Goal: Communication & Community: Answer question/provide support

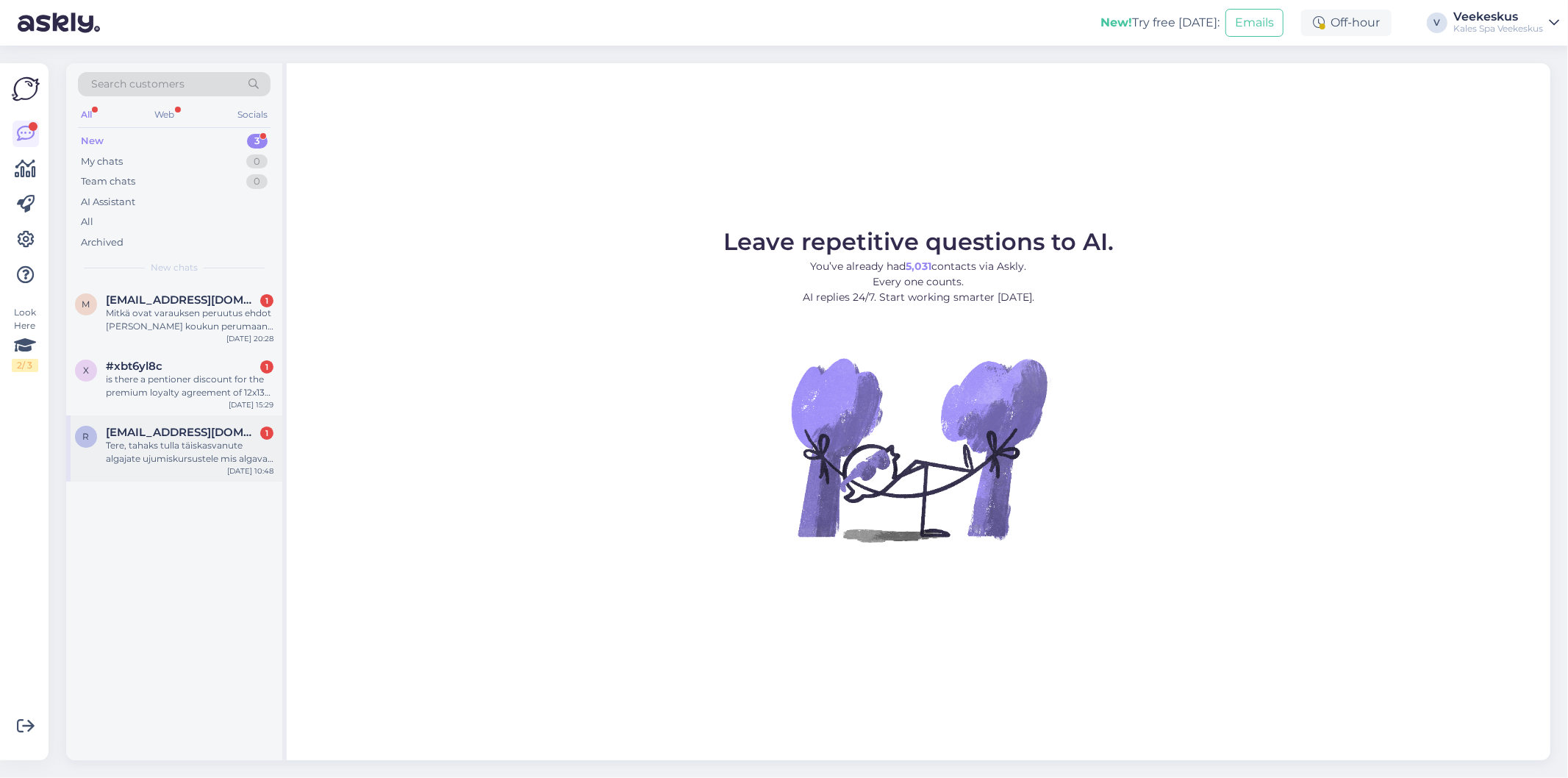
click at [224, 453] on div "Tere, tahaks tulla täiskasvanute algajate ujumiskursustele mis algavad 8.09. Ka…" at bounding box center [190, 453] width 168 height 27
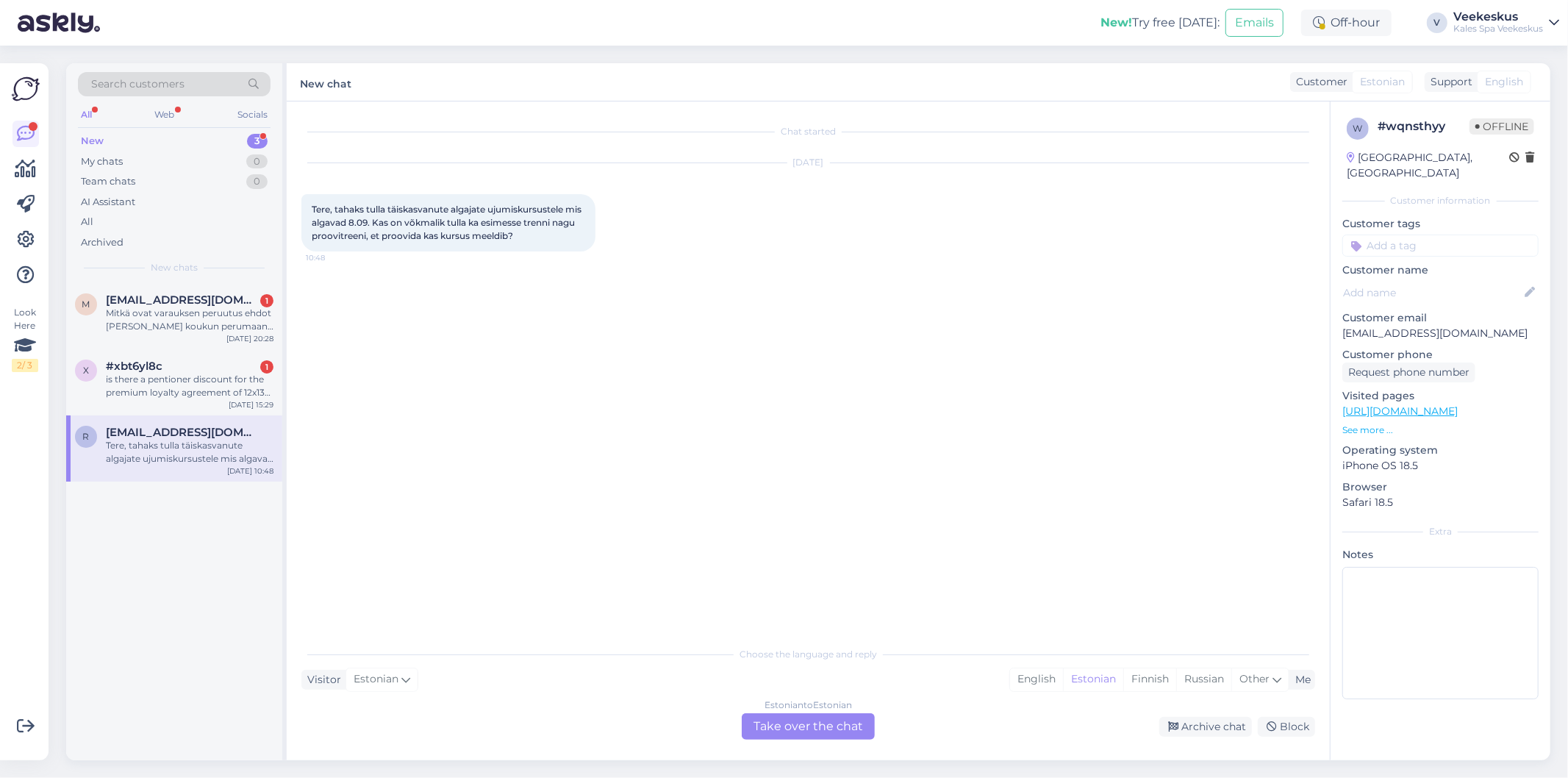
click at [760, 725] on div "Estonian to Estonian Take over the chat" at bounding box center [808, 726] width 133 height 27
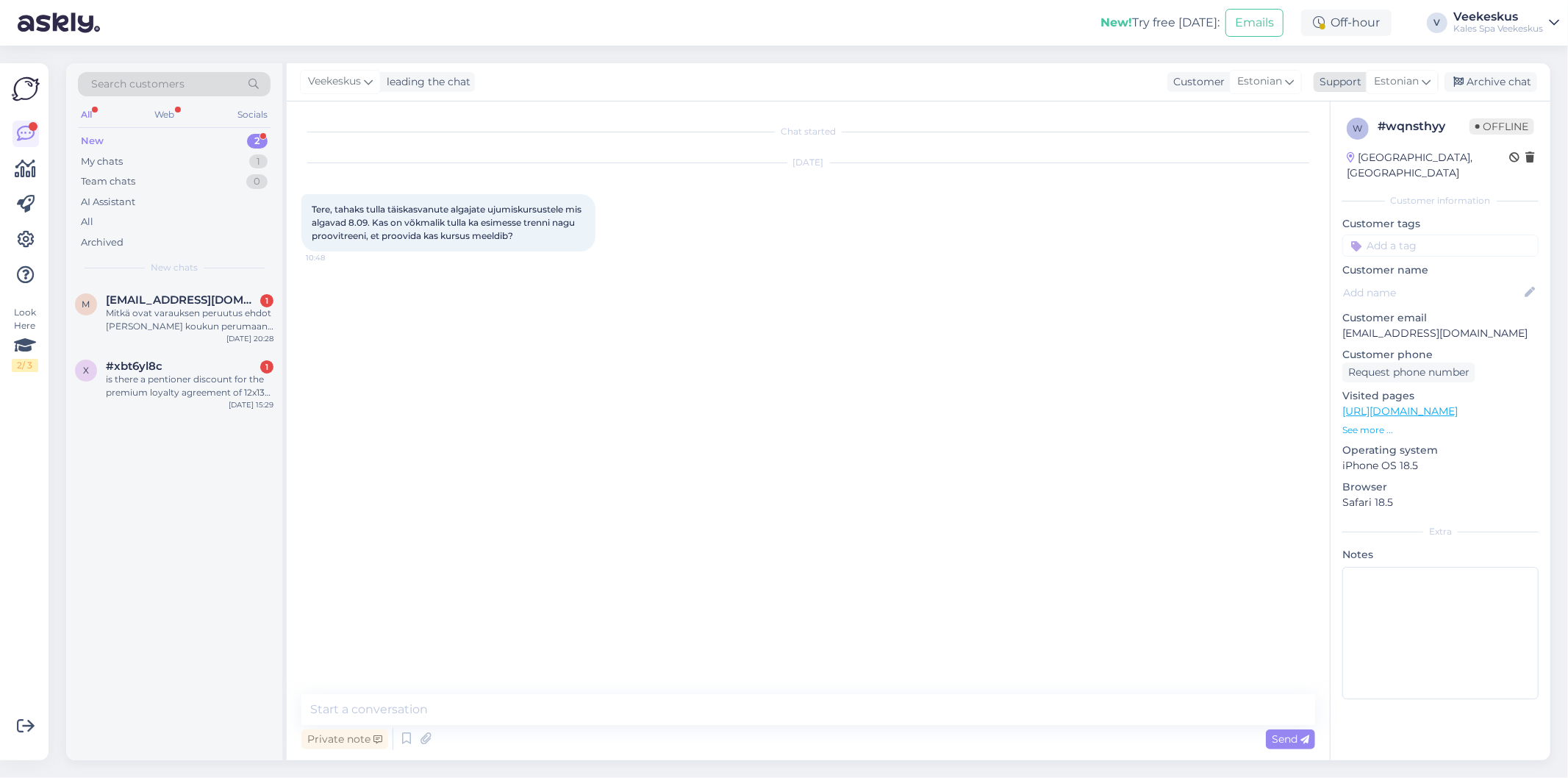
click at [1389, 72] on div "Estonian" at bounding box center [1402, 82] width 73 height 24
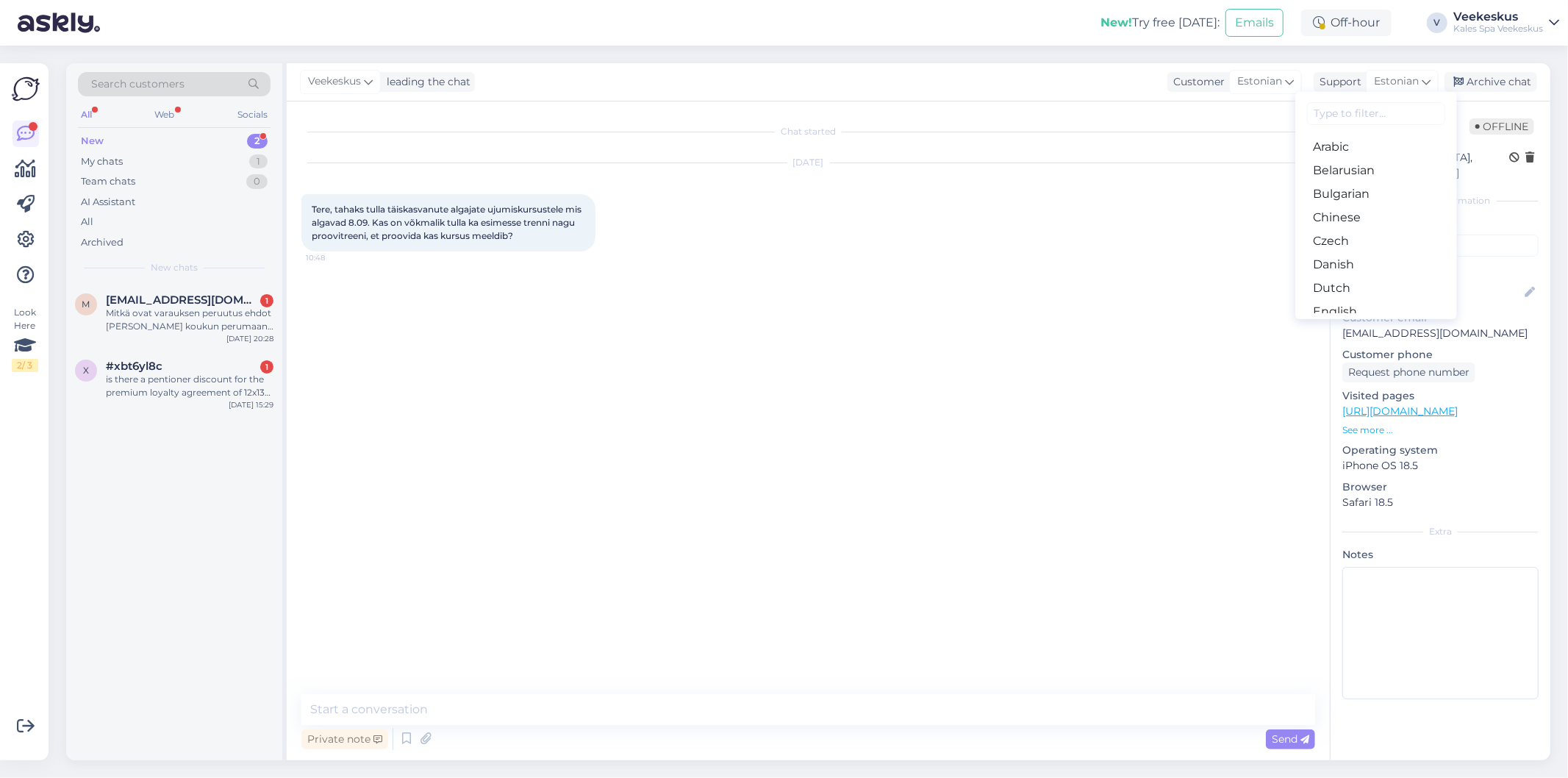
click at [1337, 104] on input at bounding box center [1376, 113] width 138 height 23
type input "es"
click at [1342, 165] on link "Estonian" at bounding box center [1376, 171] width 162 height 24
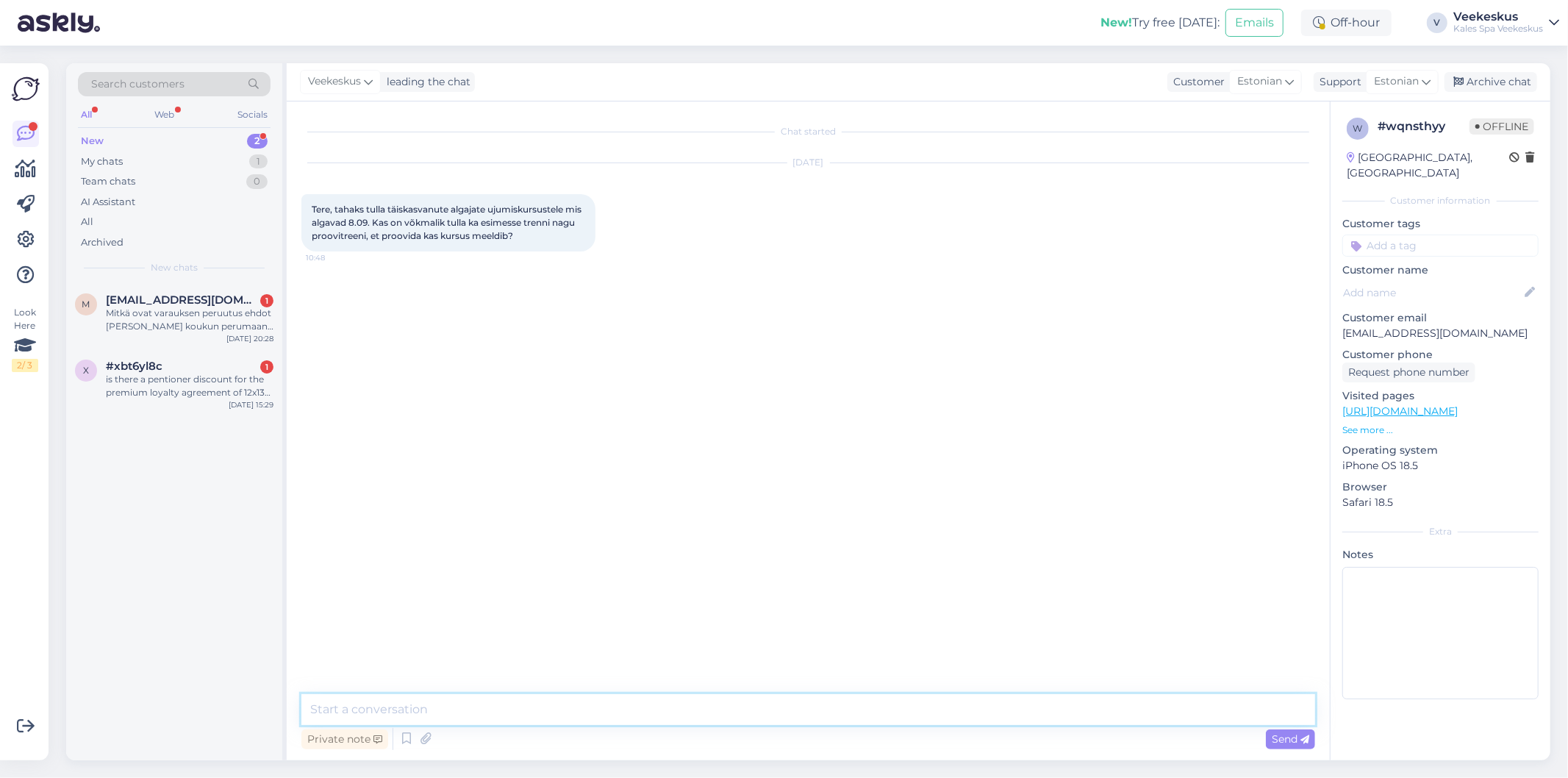
click at [570, 712] on textarea at bounding box center [808, 709] width 1014 height 31
click at [532, 699] on textarea at bounding box center [808, 709] width 1014 height 31
click at [571, 543] on div "Chat started [DATE] Tere, tahaks tulla täiskasvanute algajate ujumiskursustele …" at bounding box center [815, 398] width 1027 height 565
drag, startPoint x: 760, startPoint y: 709, endPoint x: 476, endPoint y: 700, distance: 284.1
click at [476, 700] on textarea "Tere! Palun kirjutada meilile [EMAIL_ADDRESS][DOMAIN_NAME]" at bounding box center [808, 709] width 1014 height 31
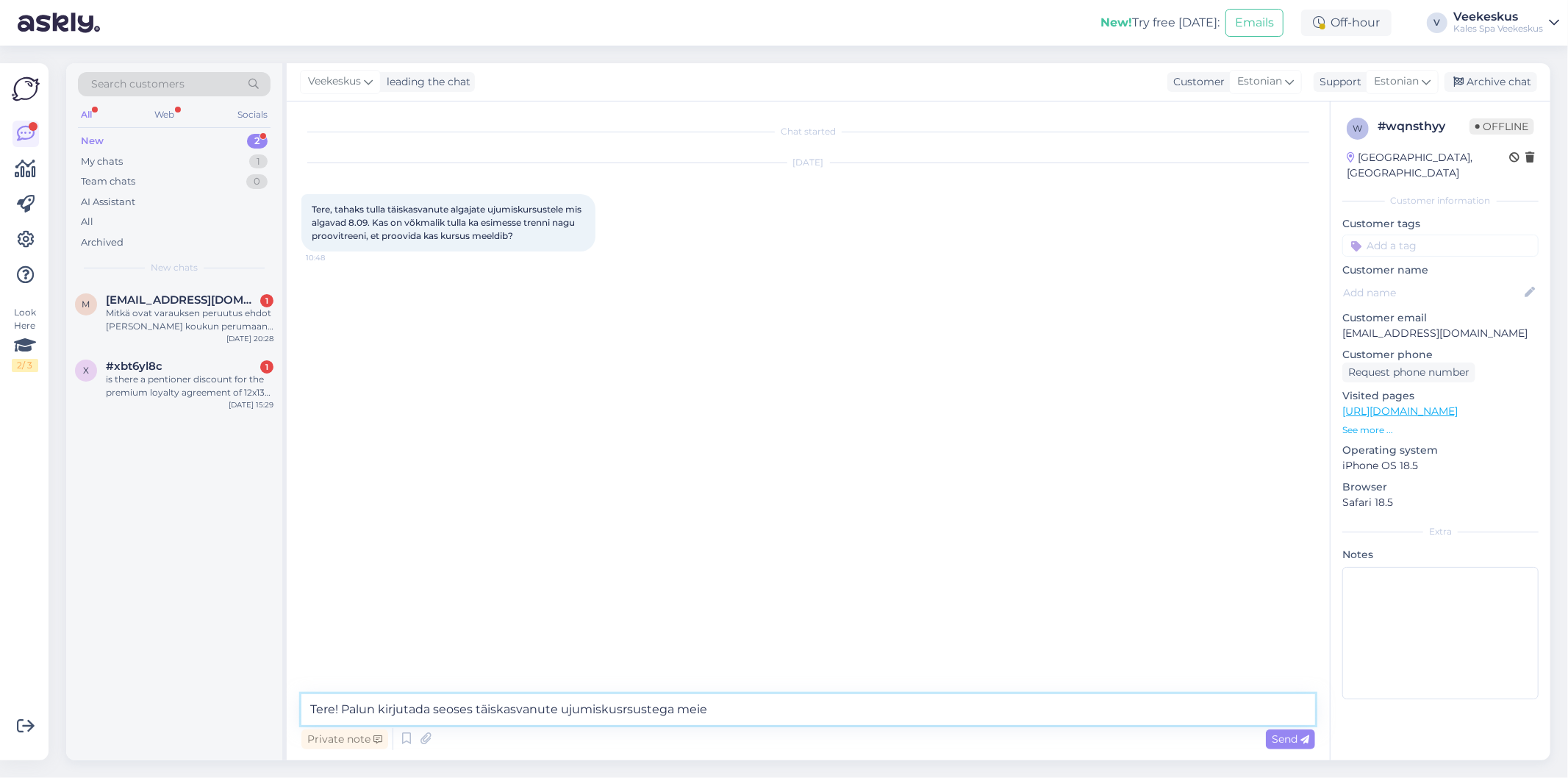
click at [622, 714] on textarea "Tere! Palun kirjutada seoses täiskasvanute ujumiskusrsustega meie" at bounding box center [808, 709] width 1014 height 31
click at [616, 714] on textarea "Tere! Palun kirjutada seoses täiskasvanute ujumiskusrsustega meie" at bounding box center [808, 709] width 1014 height 31
click at [619, 713] on textarea "Tere! Palun kirjutada seoses täiskasvanute ujumiskusrsustega meie" at bounding box center [808, 709] width 1014 height 31
click at [725, 706] on textarea "Tere! Palun kirjutada seoses täiskasvanute ujumiskursustega meie" at bounding box center [808, 709] width 1014 height 31
paste textarea "[EMAIL_ADDRESS][DOMAIN_NAME]"
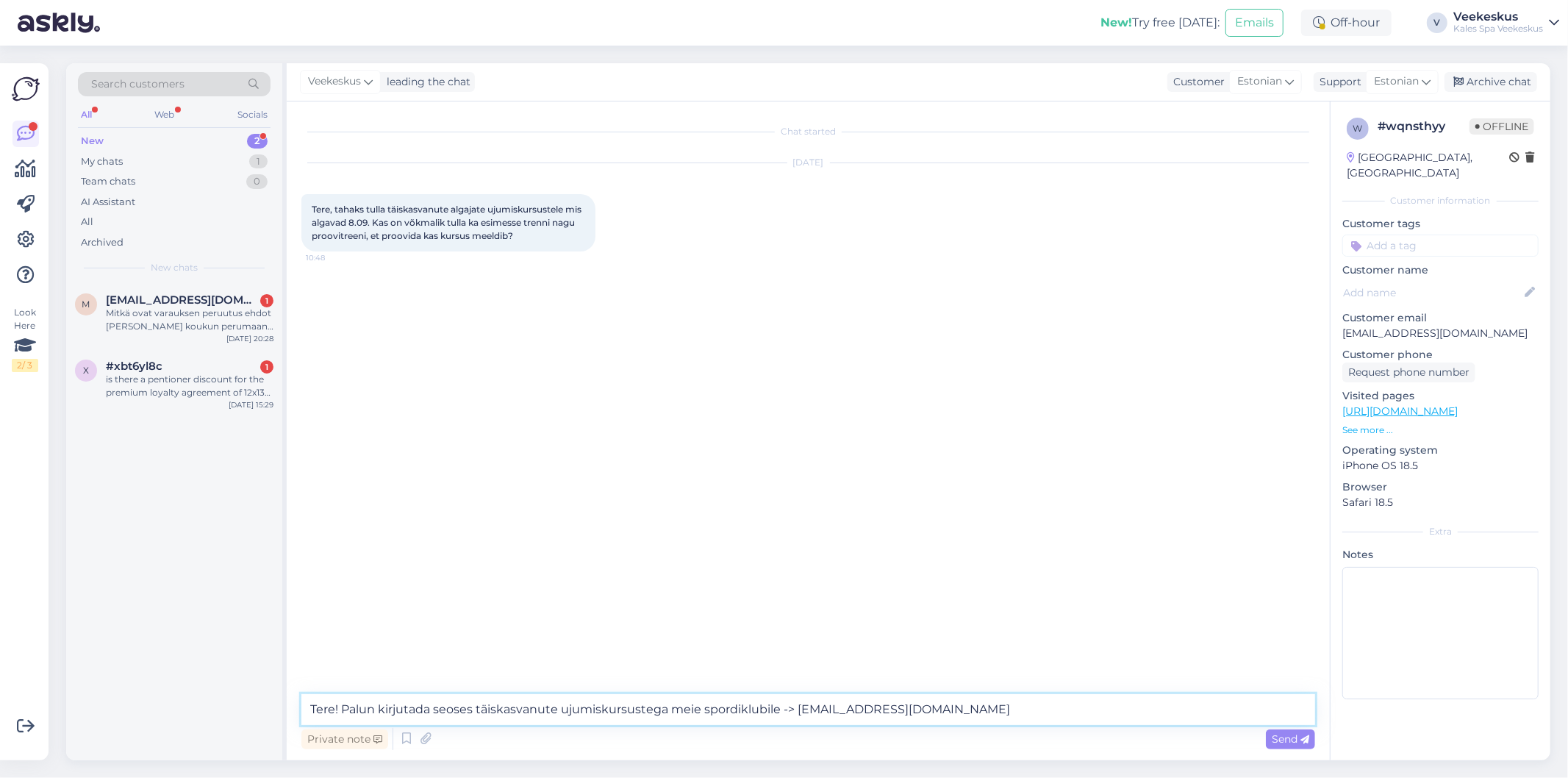
click at [978, 711] on textarea "Tere! Palun kirjutada seoses täiskasvanute ujumiskursustega meie spordiklubile …" at bounding box center [808, 709] width 1014 height 31
type textarea "Tere! Palun kirjutada seoses täiskasvanute ujumiskursustega meie spordiklubile …"
click at [1285, 743] on span "Send" at bounding box center [1290, 739] width 38 height 13
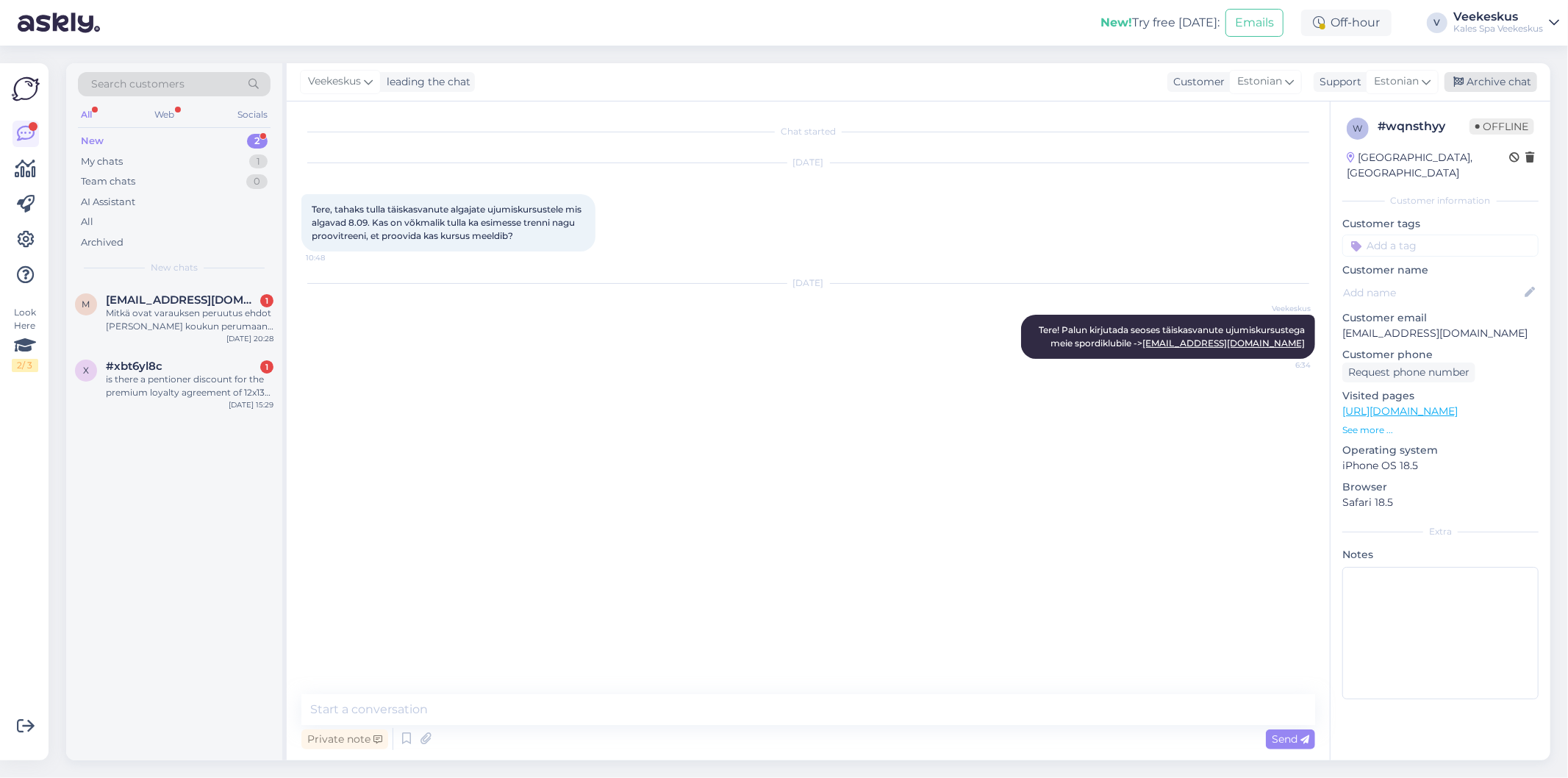
click at [1504, 86] on div "Archive chat" at bounding box center [1490, 82] width 93 height 20
drag, startPoint x: 564, startPoint y: 416, endPoint x: 479, endPoint y: 435, distance: 87.1
click at [564, 416] on div "Chat started [DATE] Tere, tahaks tulla täiskasvanute algajate ujumiskursustele …" at bounding box center [815, 396] width 1027 height 560
click at [186, 397] on div "is there a pentioner discount for the premium loyalty agreement of 12x139 euros" at bounding box center [190, 386] width 168 height 27
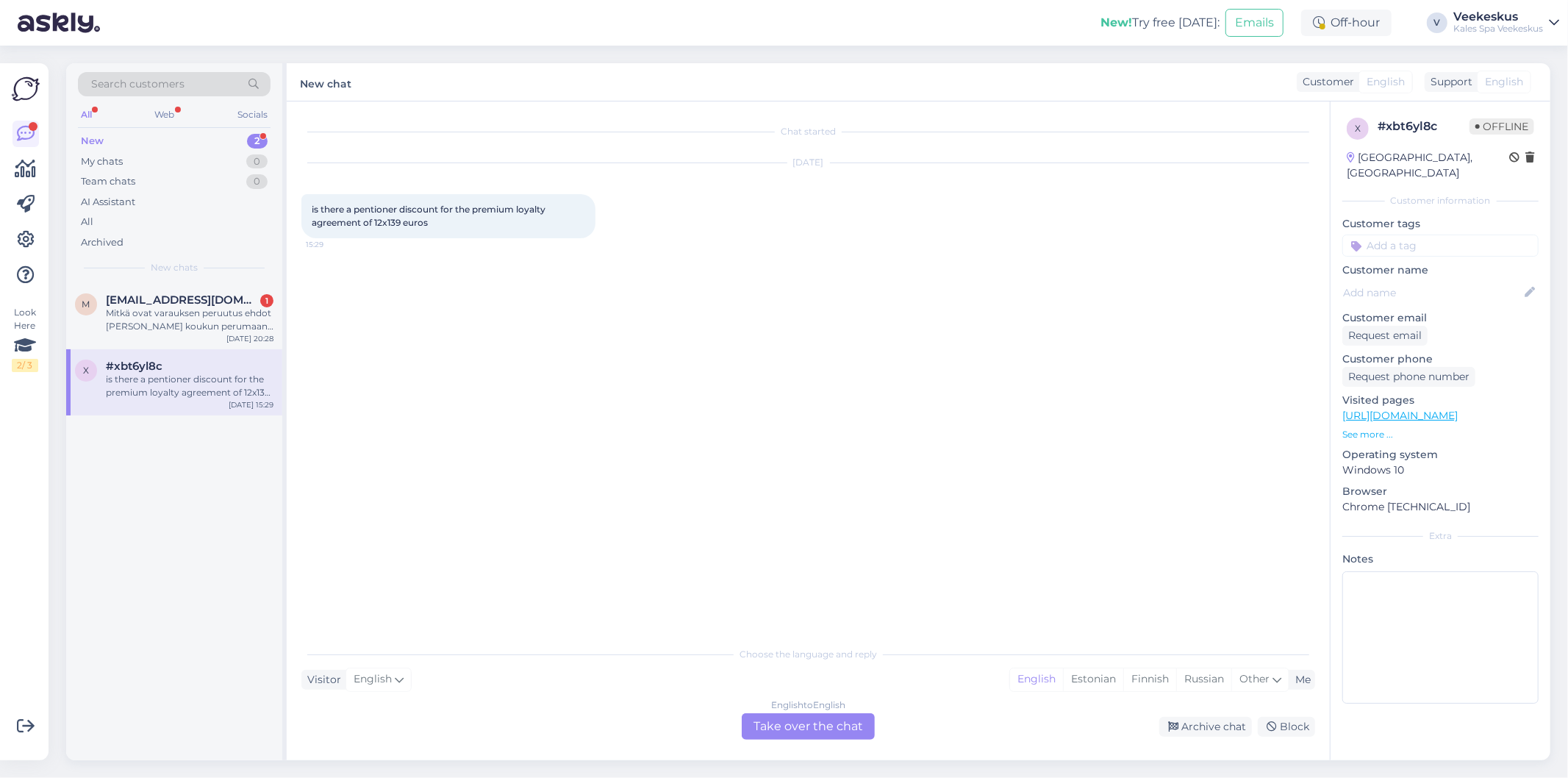
click at [775, 724] on div "English to English Take over the chat" at bounding box center [808, 726] width 133 height 27
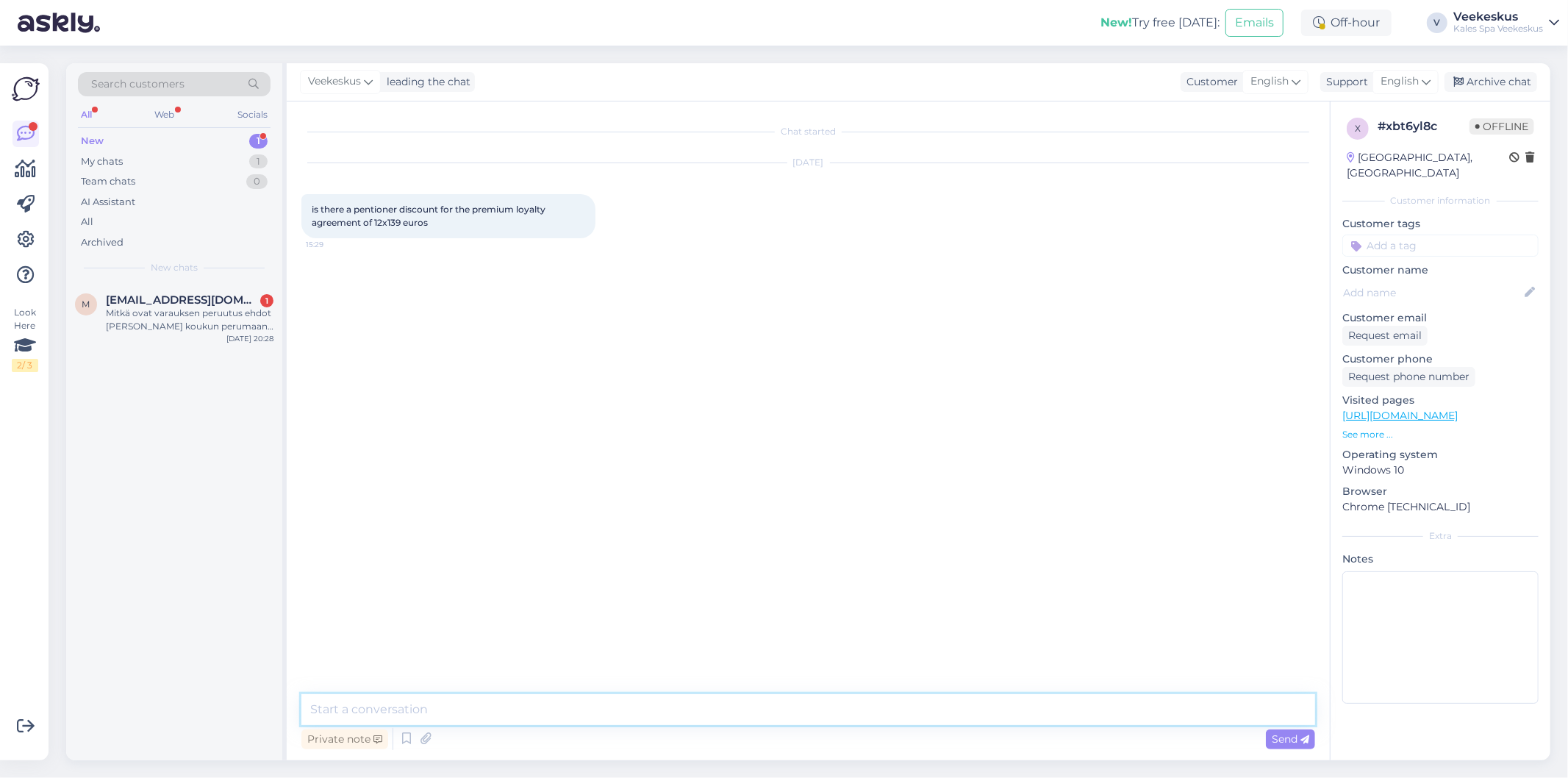
click at [514, 717] on textarea at bounding box center [808, 709] width 1014 height 31
type textarea "Hello, unfortunately not"
click at [1421, 75] on div "English" at bounding box center [1405, 82] width 66 height 24
click at [1370, 115] on input "es" at bounding box center [1380, 113] width 138 height 23
click at [1353, 175] on link "Estonian" at bounding box center [1380, 171] width 162 height 24
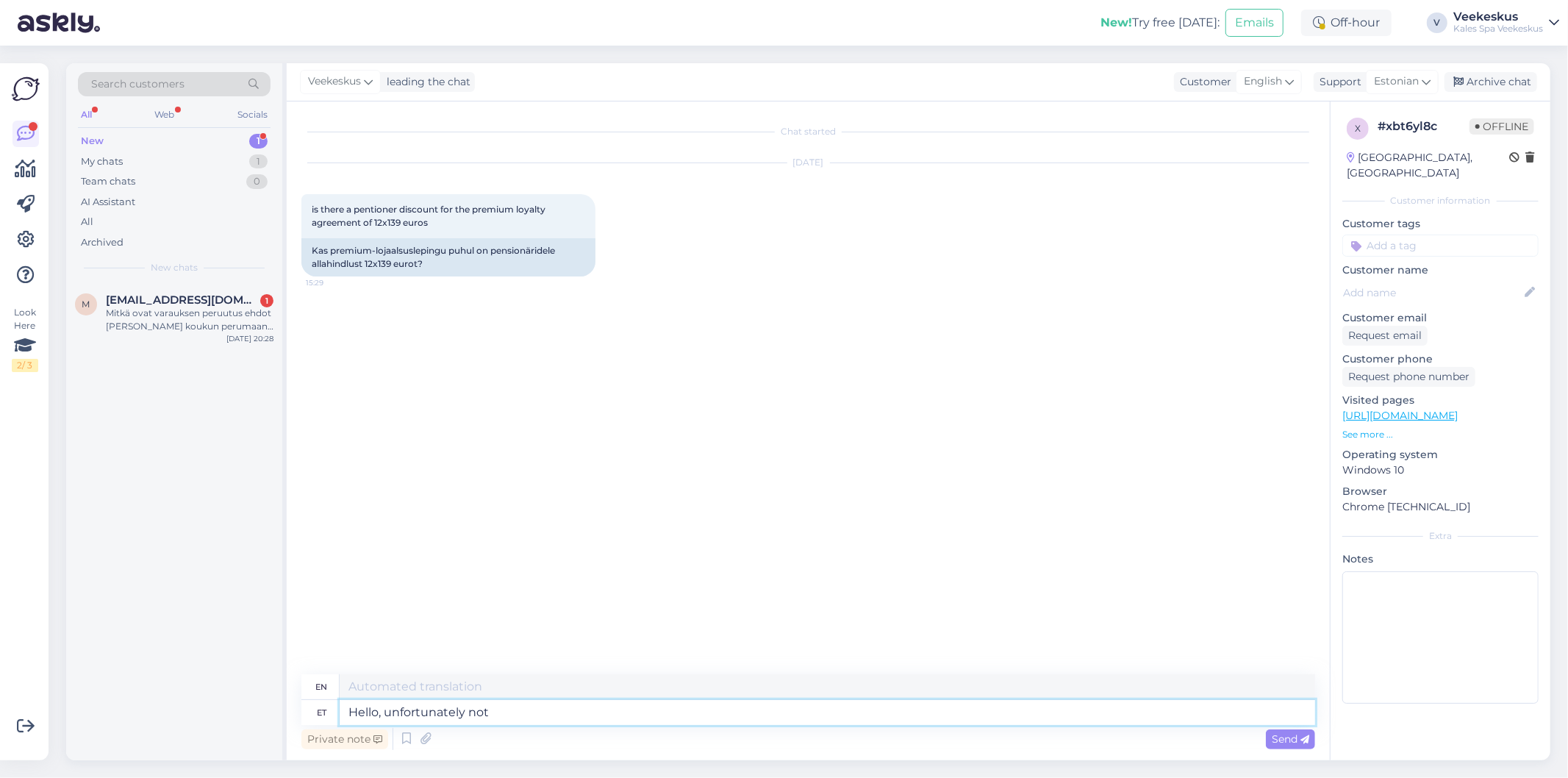
type textarea "Hello, unfortunately not."
drag, startPoint x: 516, startPoint y: 717, endPoint x: 294, endPoint y: 682, distance: 224.7
click at [284, 691] on div "Search customers All Web Socials New 1 My chats 1 Team chats 0 AI Assistant All…" at bounding box center [808, 412] width 1484 height 697
type textarea "Tere, k"
type textarea "Hello,"
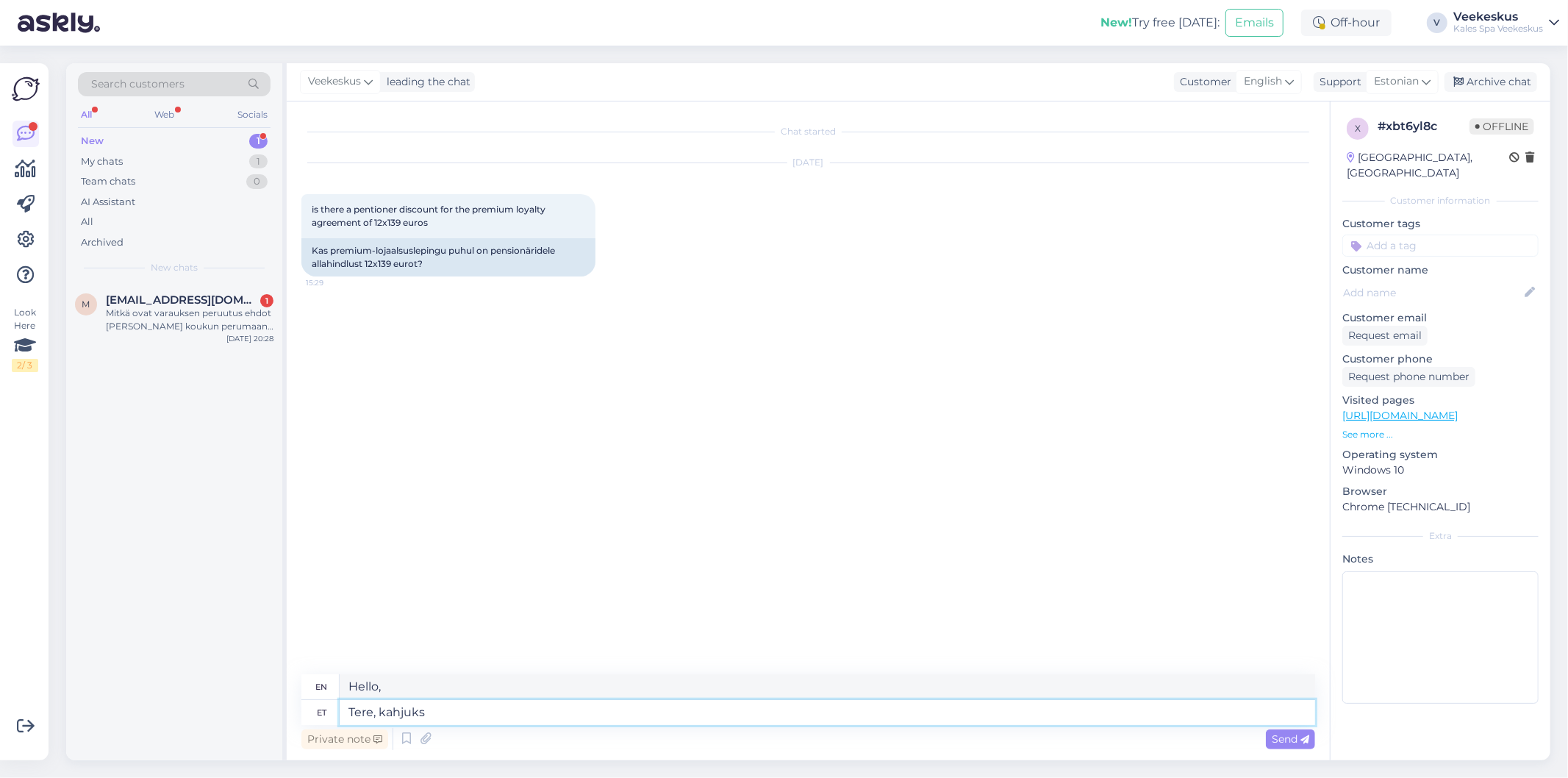
type textarea "Tere, kahjuks m"
type textarea "Hello, unfortunately"
type textarea "Tere, kahjuks mitte"
type textarea "Hello, unfortunately not."
type textarea "Tere, kahjuks mitte."
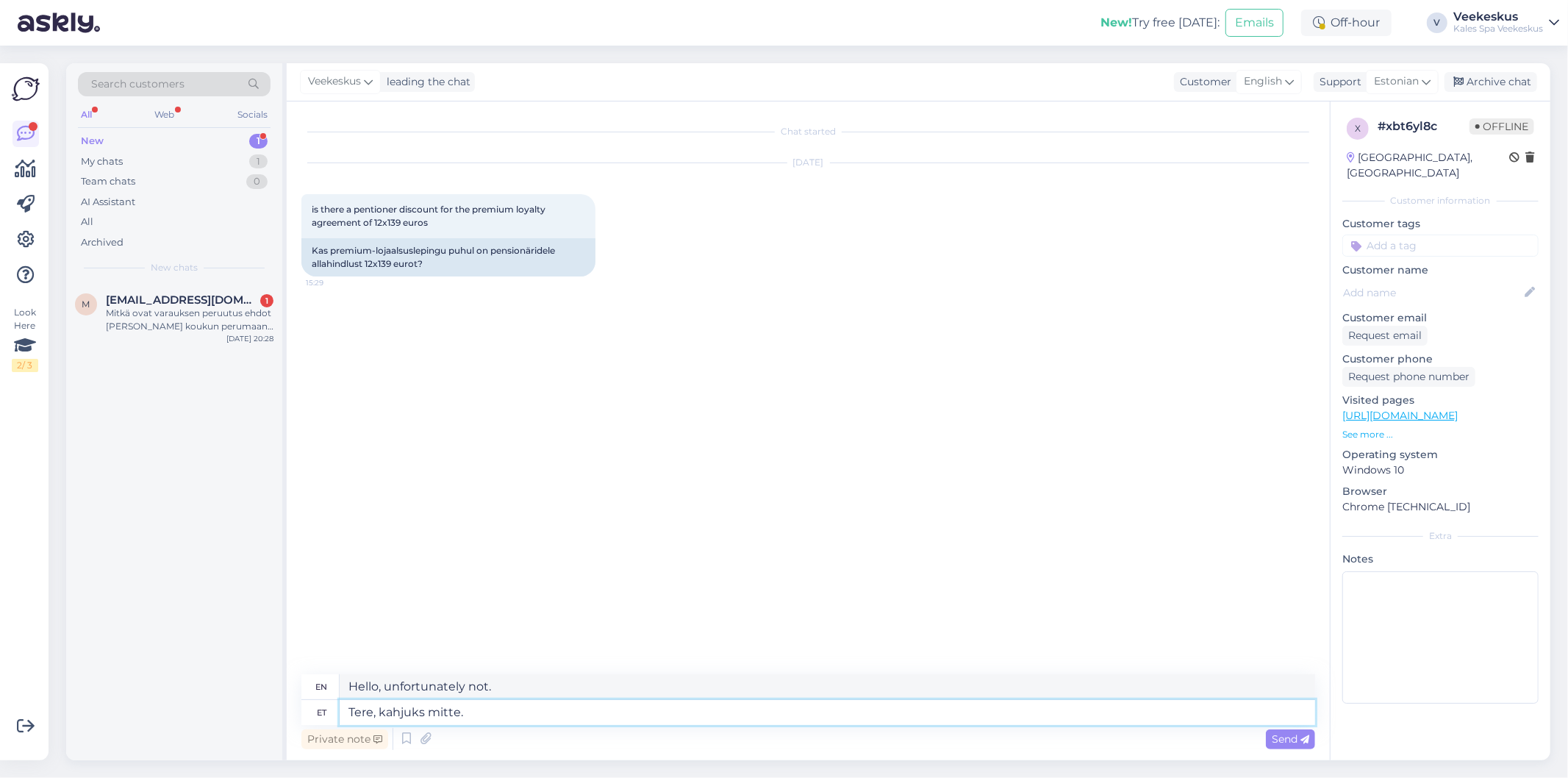
type textarea "Hi, unfortunately not."
type textarea "Tere, kahjuks mitte."
click at [1298, 738] on span "Send" at bounding box center [1290, 739] width 38 height 13
click at [1030, 482] on div "Chat started [DATE] is there a pentioner discount for the premium loyalty agree…" at bounding box center [815, 388] width 1027 height 545
click at [1492, 84] on div "Archive chat" at bounding box center [1490, 82] width 93 height 20
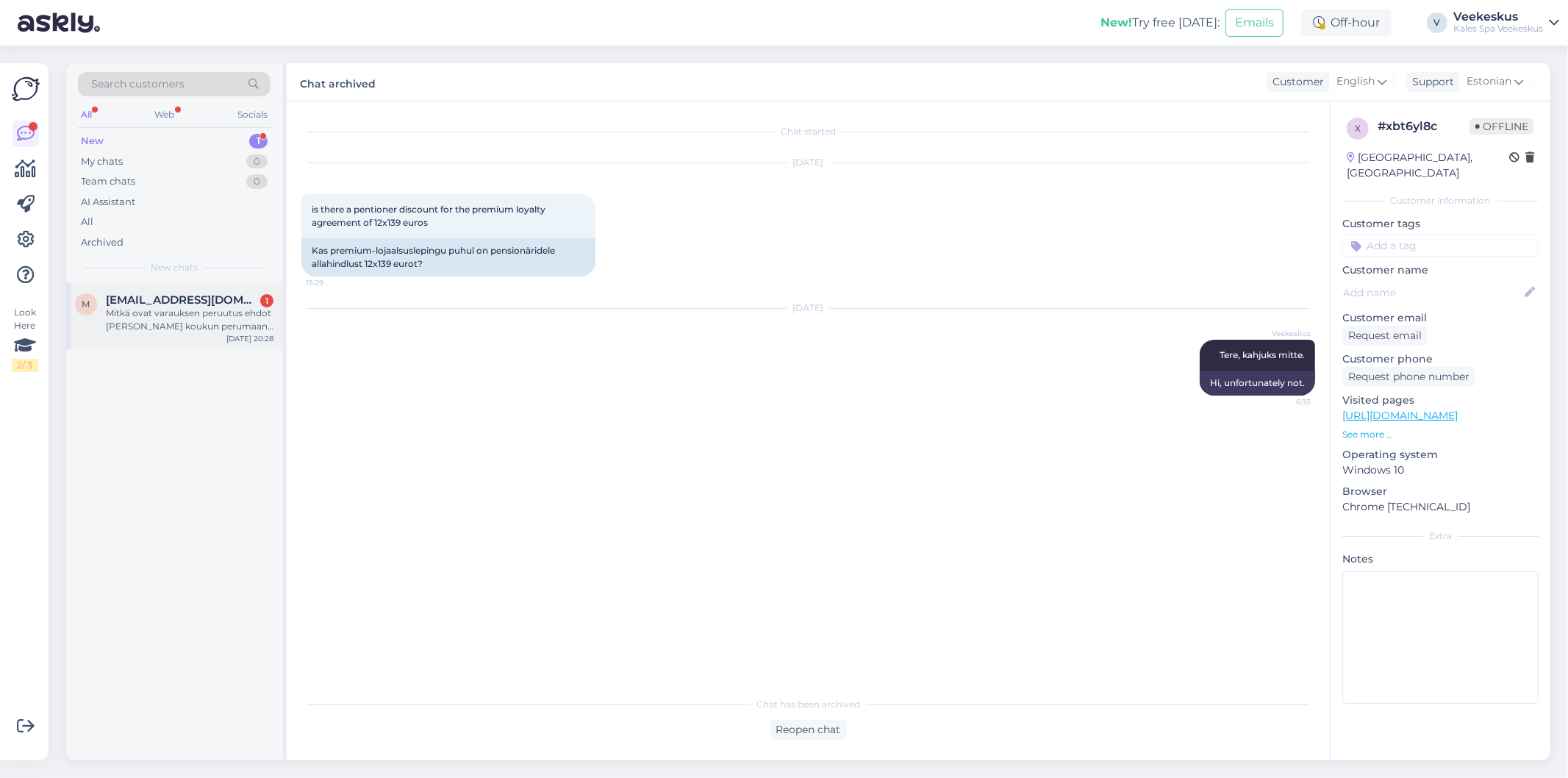
click at [202, 314] on div "Mitkä ovat varauksen peruutus ehdot [PERSON_NAME] koukun perumaan varaukseni" at bounding box center [190, 320] width 168 height 27
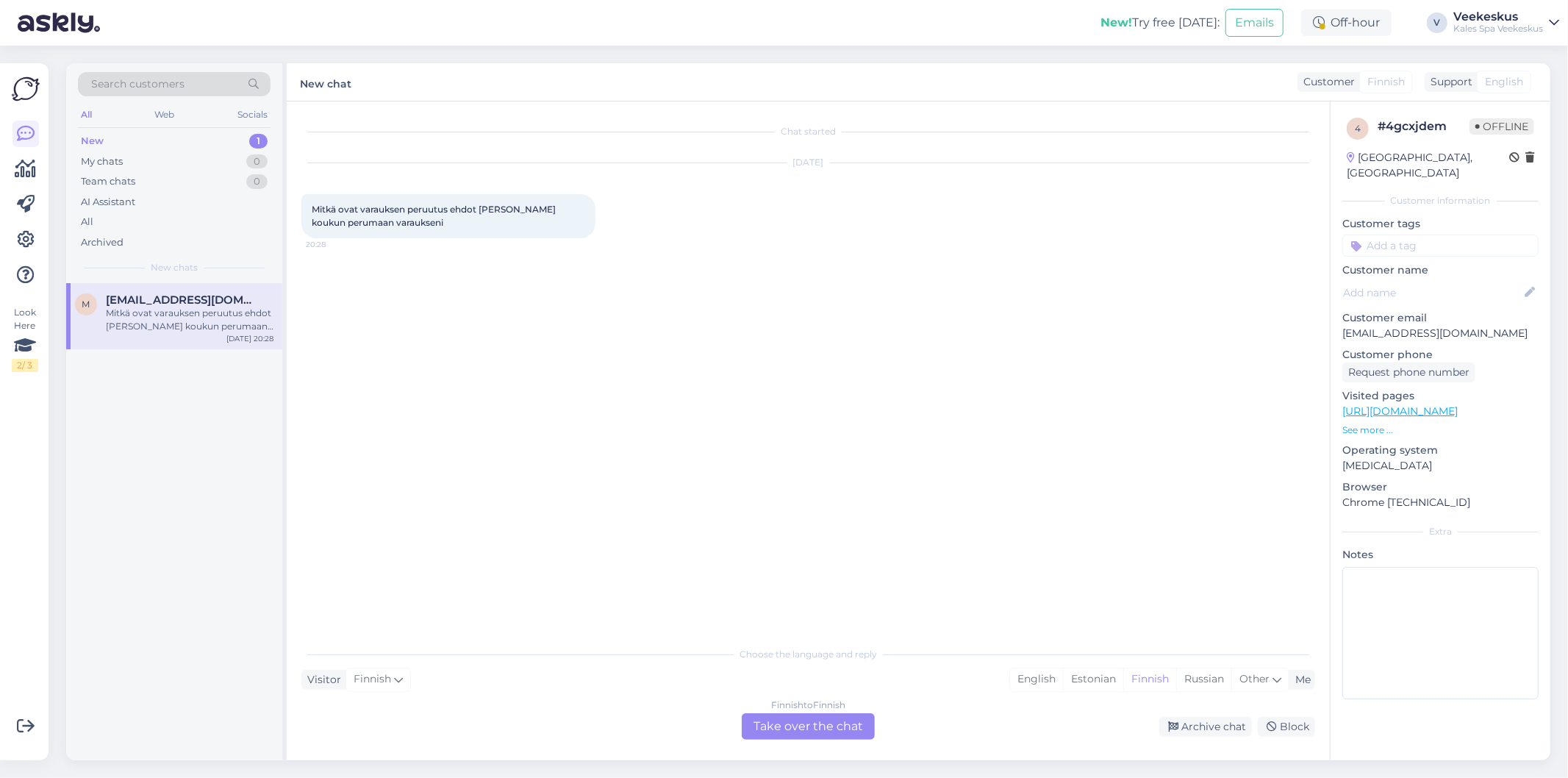
click at [637, 460] on div "Chat started [DATE] Mitkä ovat varauksen peruutus ehdot [PERSON_NAME] koukun pe…" at bounding box center [815, 371] width 1027 height 510
click at [780, 726] on div "Finnish to Finnish Take over the chat" at bounding box center [808, 726] width 133 height 27
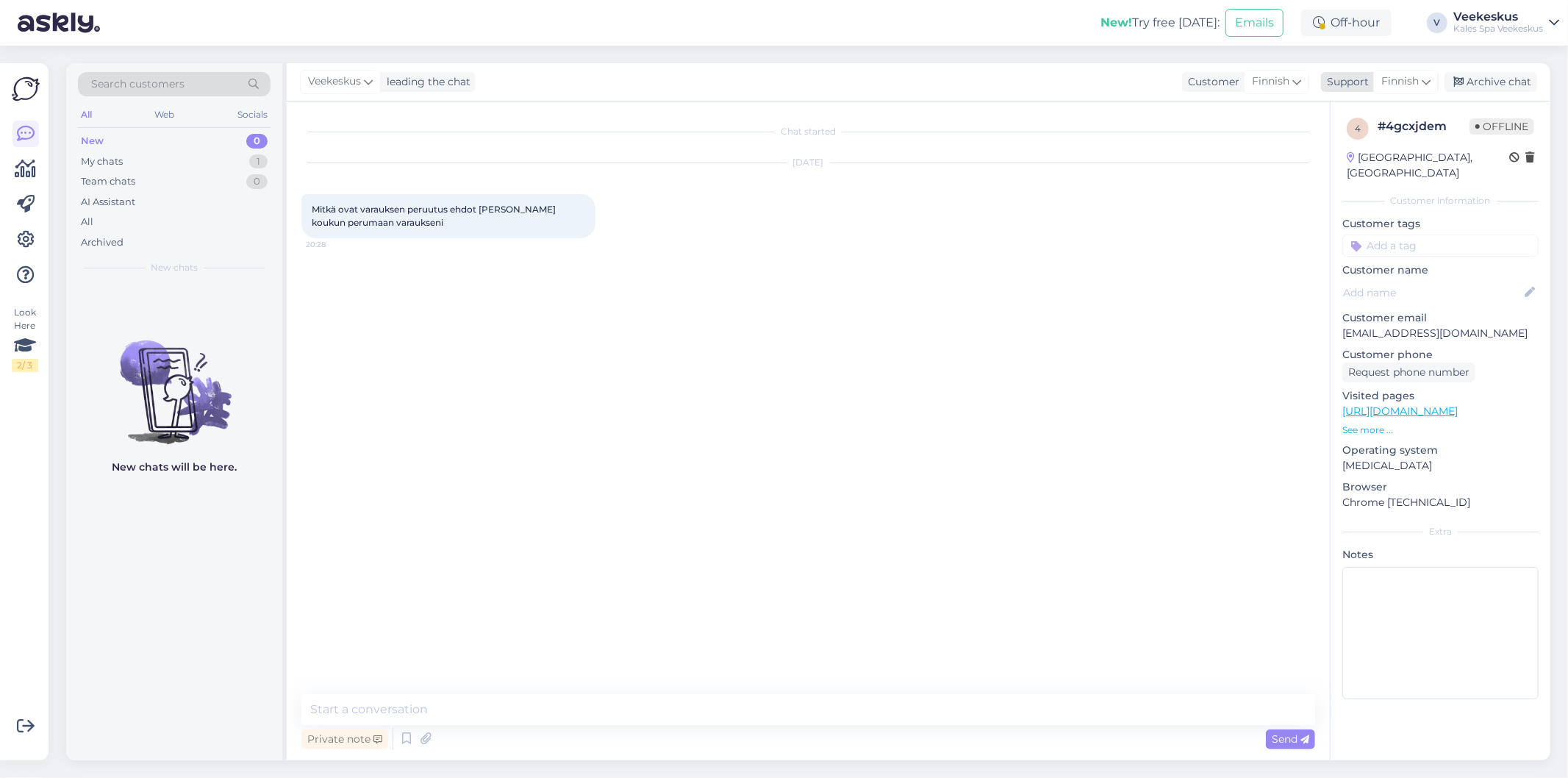
click at [1435, 70] on div "Finnish" at bounding box center [1405, 82] width 65 height 24
click at [1370, 171] on link "Estonian" at bounding box center [1380, 171] width 162 height 24
click at [599, 405] on div "Chat started [DATE] Mitkä ovat varauksen peruutus ehdot [PERSON_NAME] koukun pe…" at bounding box center [815, 388] width 1027 height 545
click at [503, 728] on div "Private note Send" at bounding box center [808, 739] width 1014 height 28
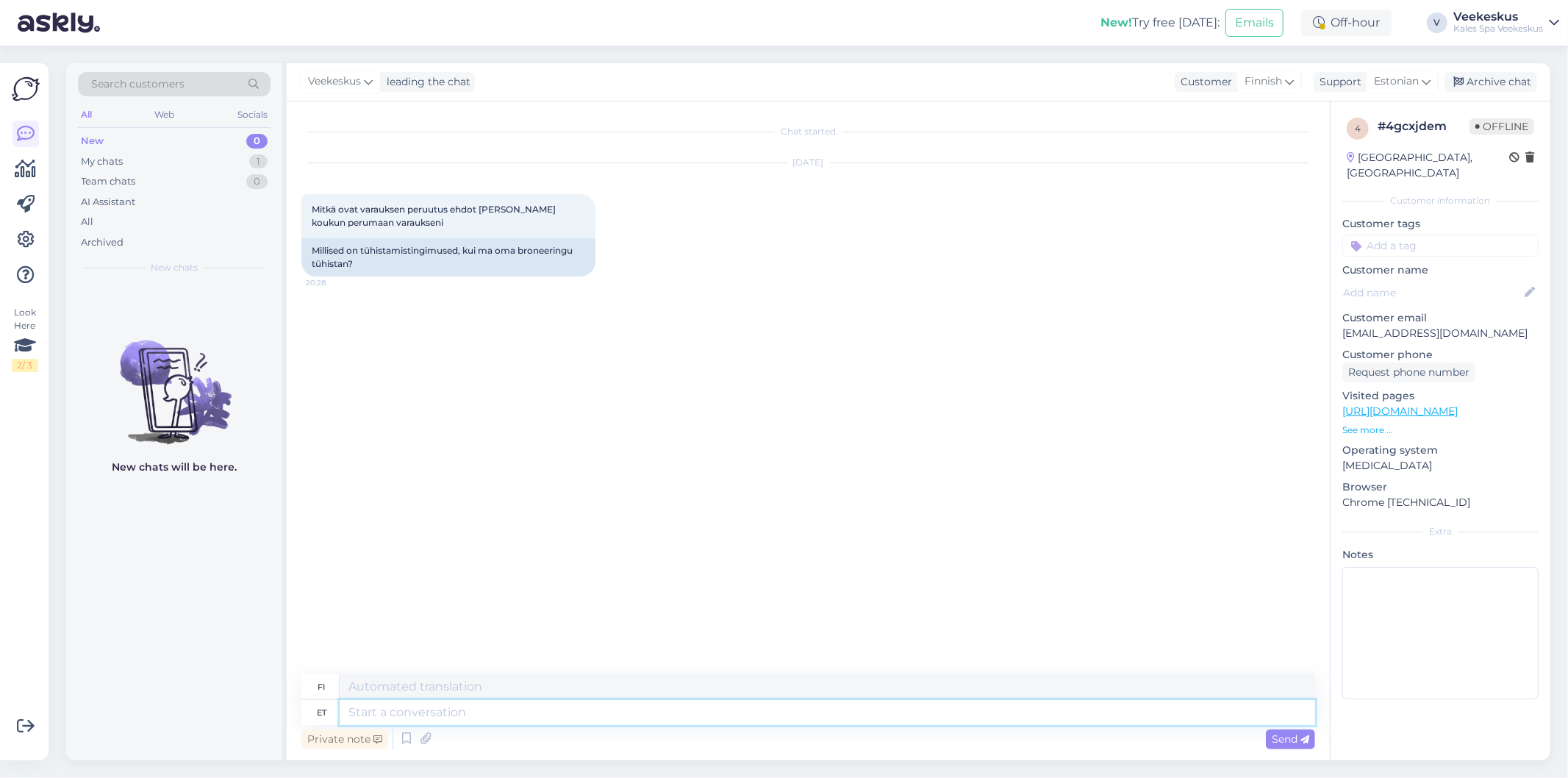
click at [502, 716] on textarea at bounding box center [827, 713] width 975 height 25
type textarea "Mida t"
type textarea "Mitä"
type textarea "Mida te"
type textarea "Mitä sinä"
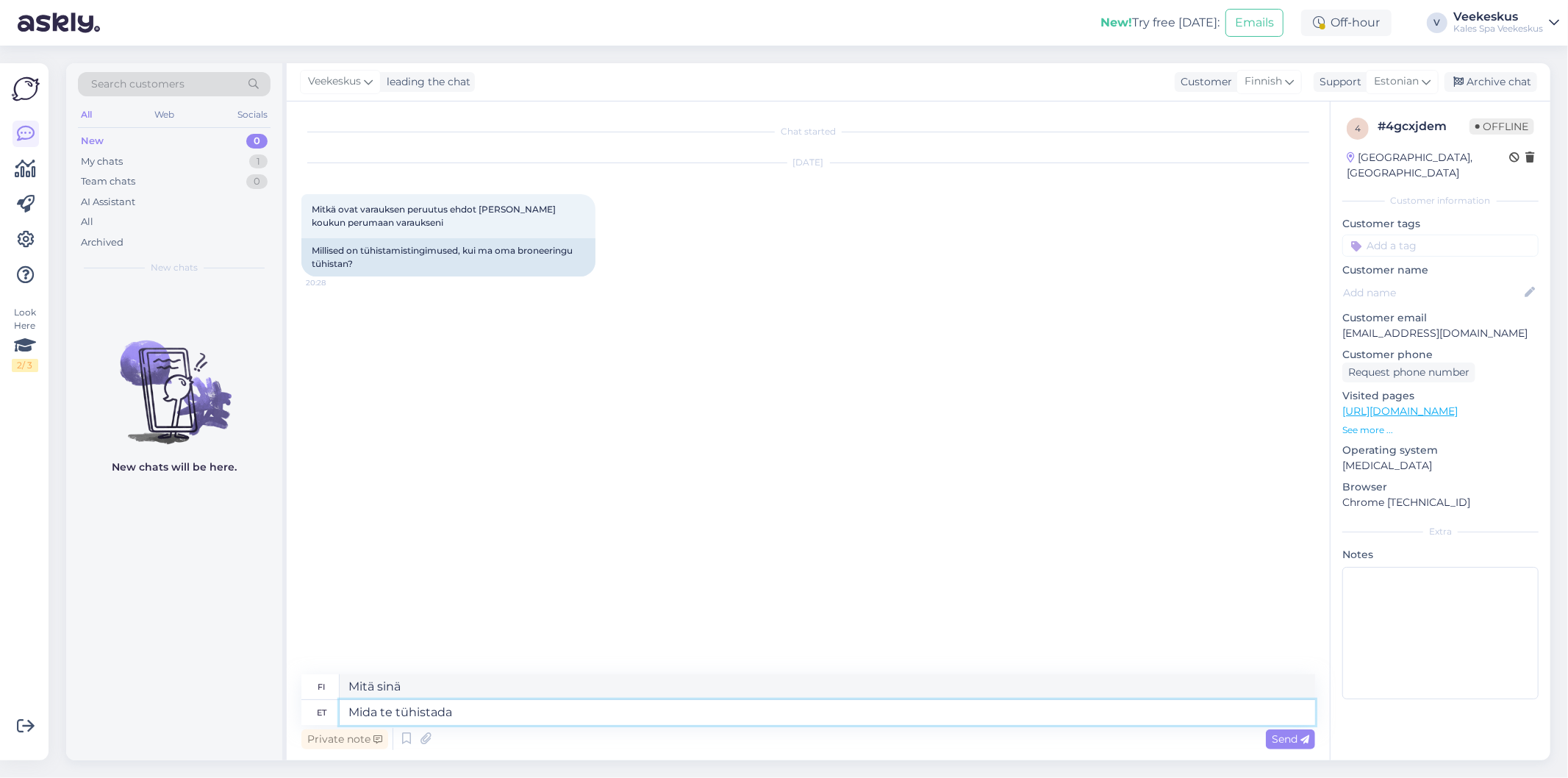
type textarea "Mida te tühistada s"
type textarea "Mitä peruutat?"
type textarea "Mida te tühistada soovite?"
type textarea "Mitä haluat peruuttaa?"
type textarea "Tere! Mida te tühistada soovite?"
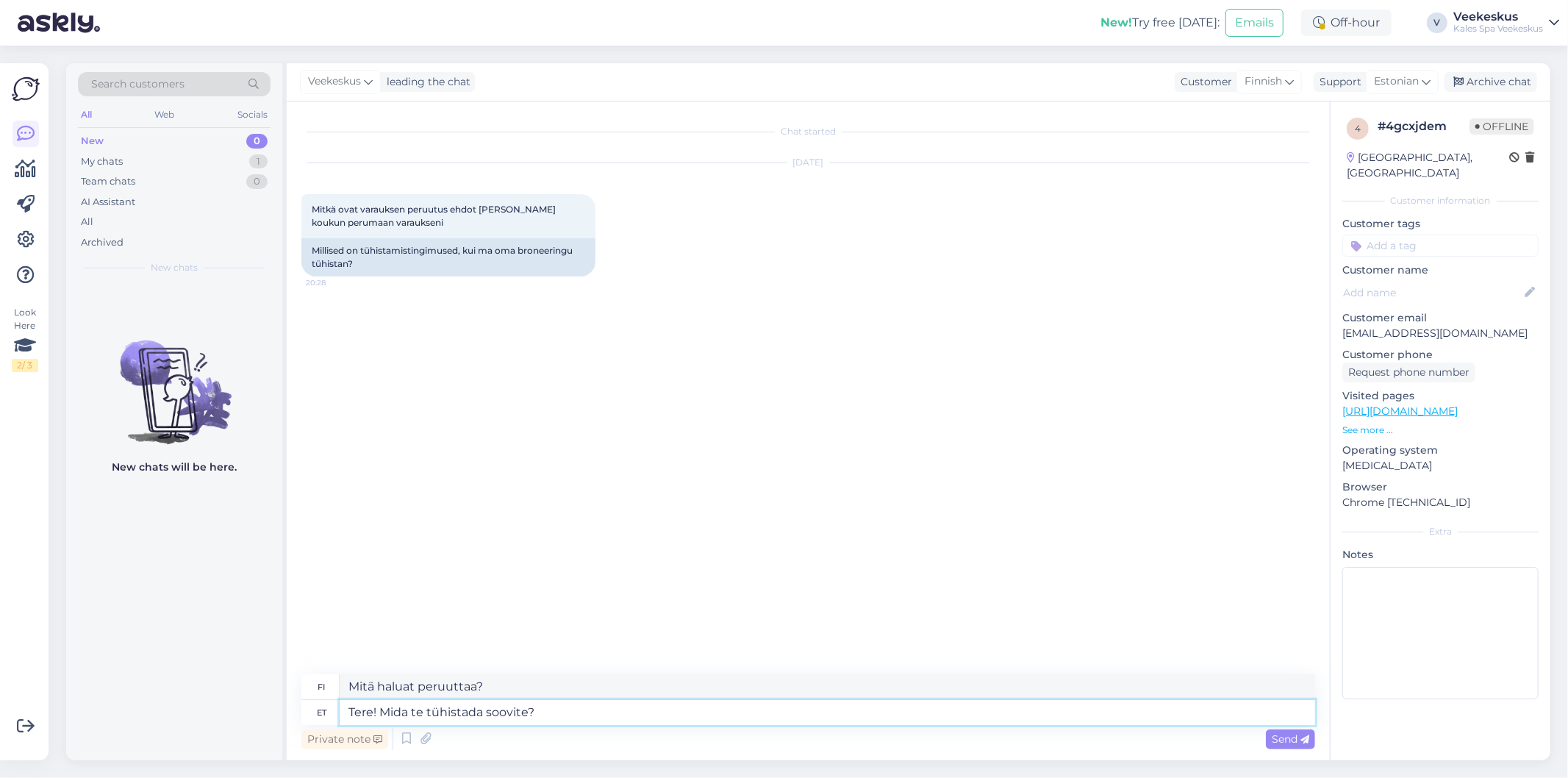
type textarea "Hei! Mitä haluat peruuttaa?"
click at [1265, 725] on textarea "Tere! Mida te tühistada soovite?" at bounding box center [827, 713] width 975 height 25
type textarea "Tere! Mida te tühistada soovite?"
click at [1278, 743] on span "Send" at bounding box center [1290, 739] width 38 height 13
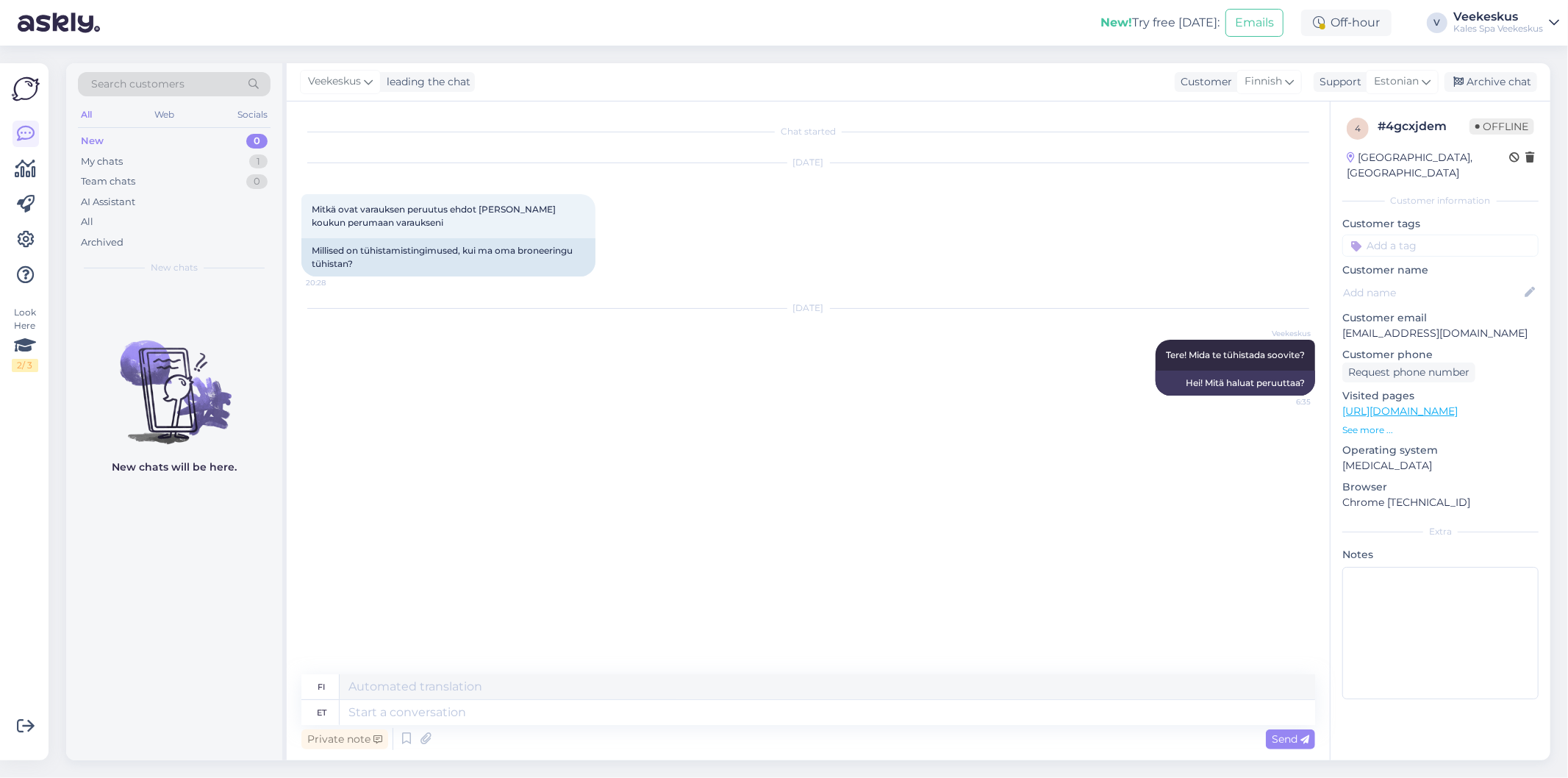
click at [695, 329] on div "[DATE] Veekeskus Tere! Mida te tühistada soovite? 6:35 Hei! Mitä haluat peruutt…" at bounding box center [808, 352] width 1014 height 119
click at [1488, 93] on div "Veekeskus leading the chat Customer Finnish Support Estonian es Chinese Estonia…" at bounding box center [919, 82] width 1264 height 38
click at [1490, 82] on div "Archive chat" at bounding box center [1490, 82] width 93 height 20
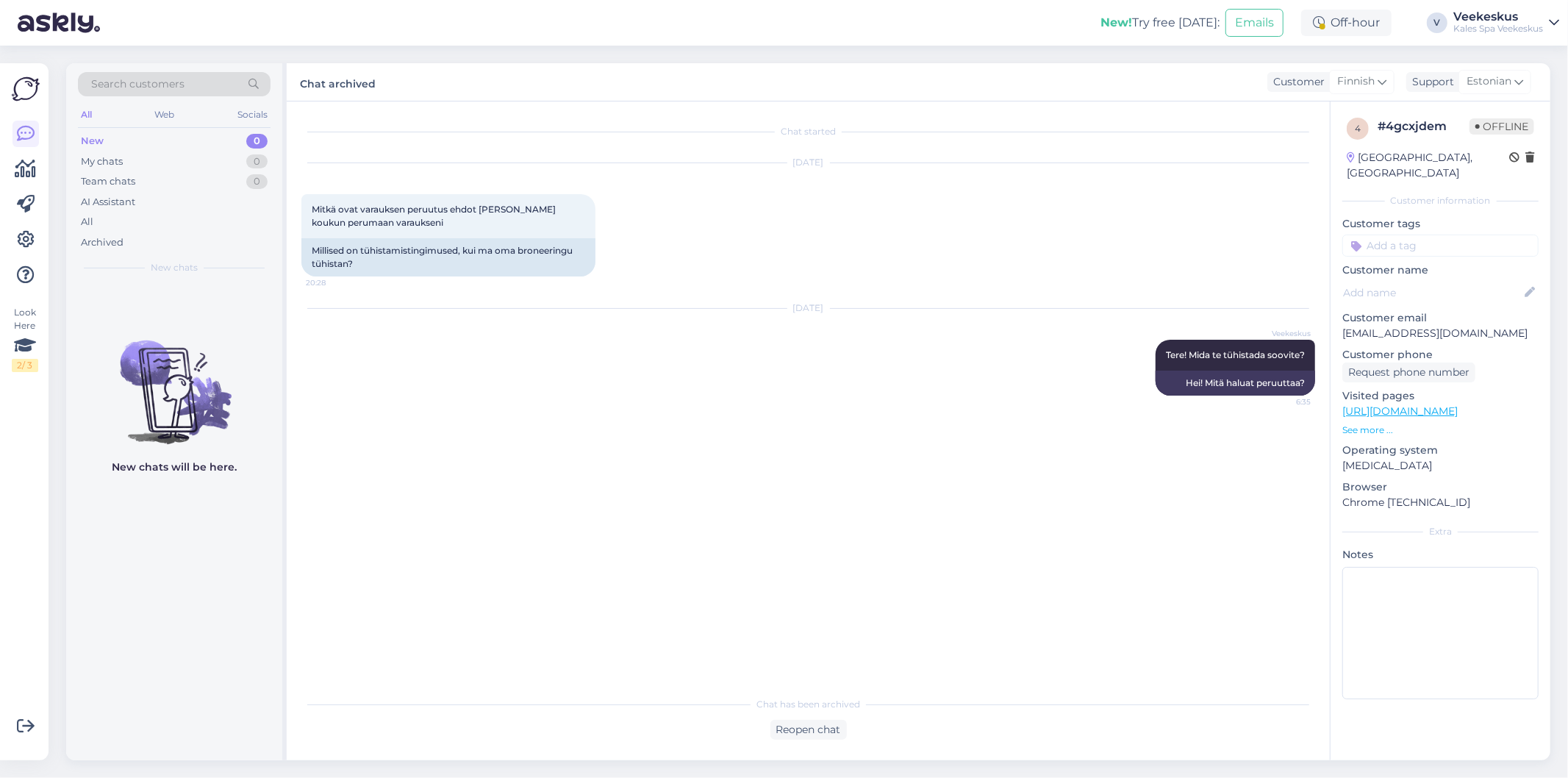
click at [829, 212] on div "[DATE] Mitkä ovat varauksen peruutus ehdot [PERSON_NAME] koukun perumaan varauk…" at bounding box center [808, 220] width 1014 height 146
